Goal: Use online tool/utility: Use online tool/utility

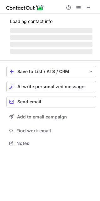
scroll to position [143, 100]
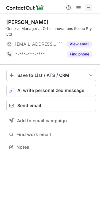
click at [91, 7] on span at bounding box center [88, 7] width 5 height 5
